Goal: Navigation & Orientation: Find specific page/section

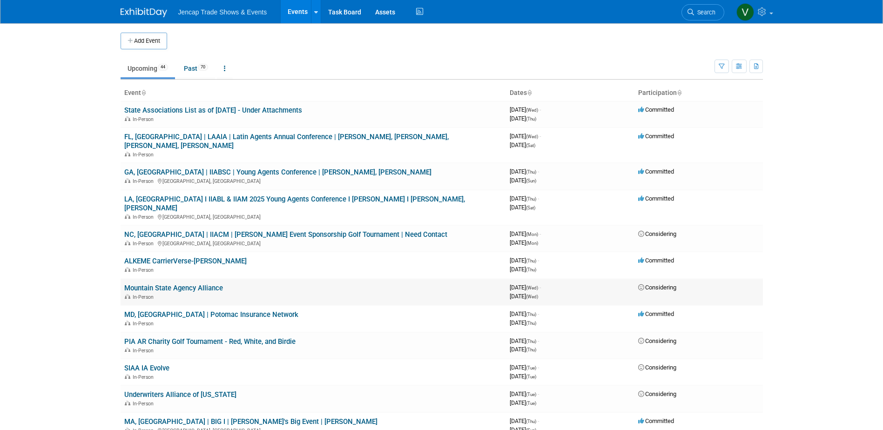
click at [230, 279] on td "Mountain State Agency Alliance In-Person" at bounding box center [313, 292] width 385 height 27
click at [201, 284] on link "Mountain State Agency Alliance" at bounding box center [173, 288] width 99 height 8
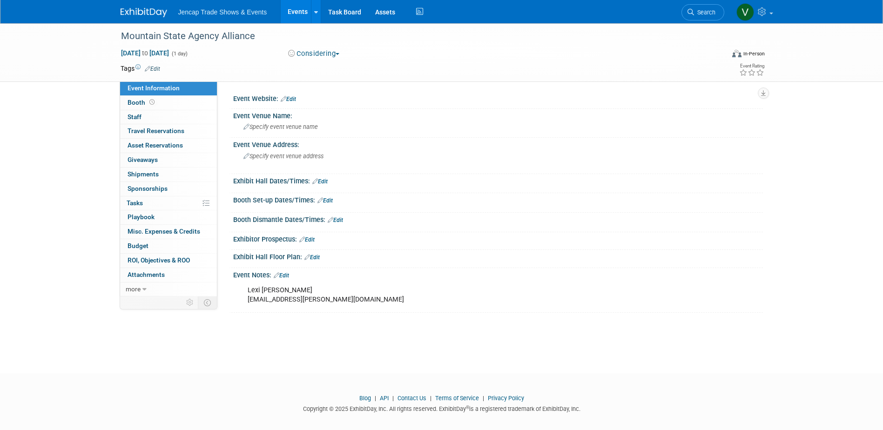
click at [299, 9] on link "Events" at bounding box center [298, 11] width 34 height 23
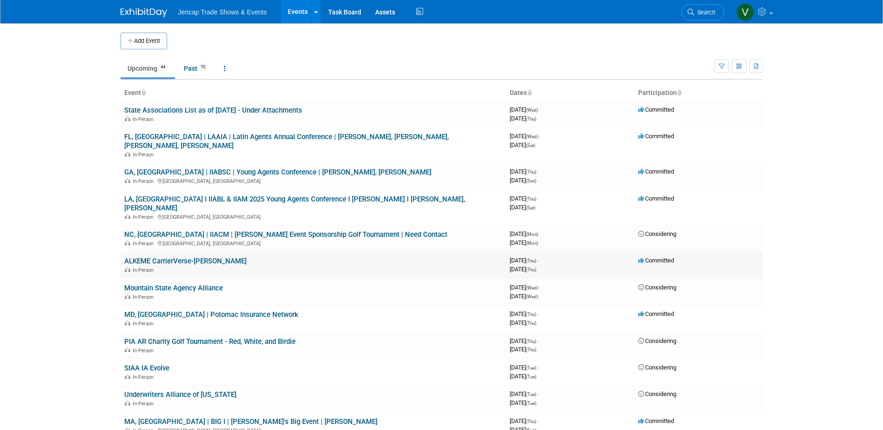
click at [195, 257] on link "ALKEME CarrierVerse-Jason" at bounding box center [185, 261] width 122 height 8
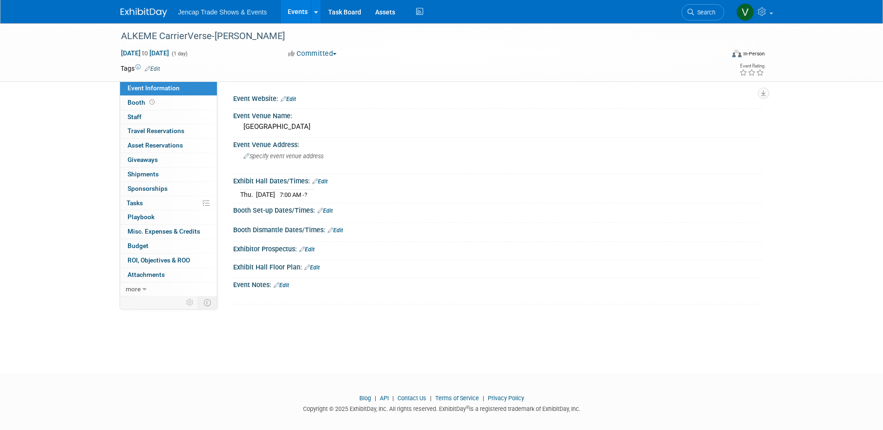
click at [301, 11] on link "Events" at bounding box center [298, 11] width 34 height 23
